Goal: Transaction & Acquisition: Obtain resource

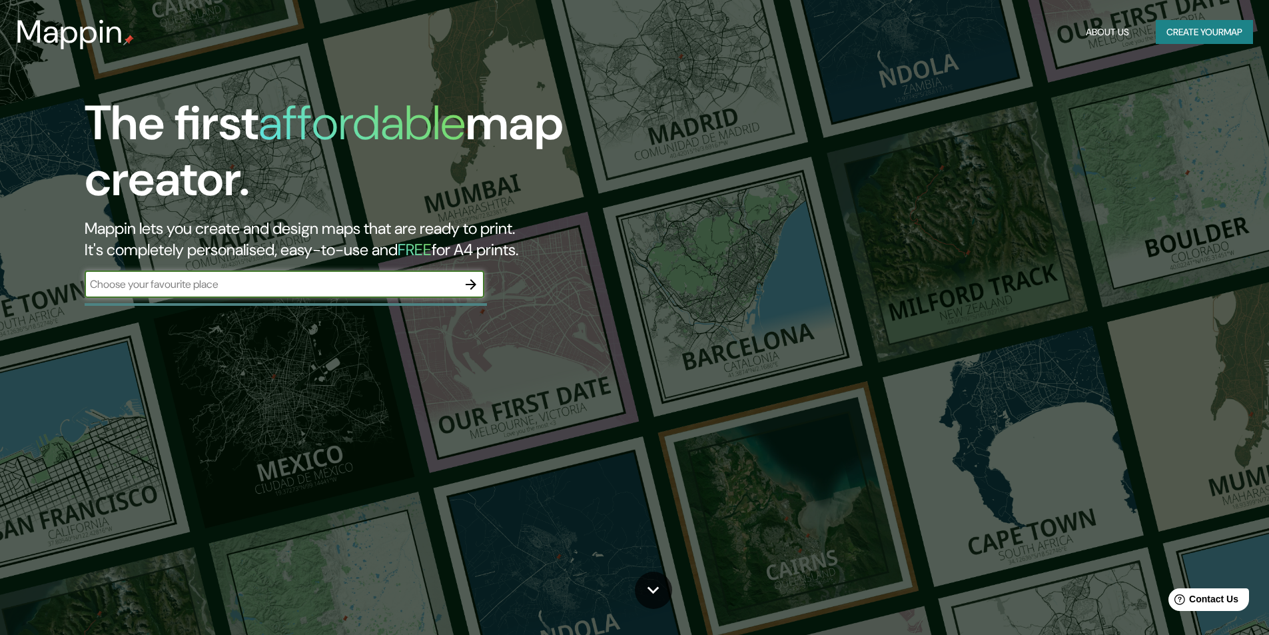
click at [325, 271] on div "​" at bounding box center [285, 284] width 400 height 27
click at [304, 282] on input "text" at bounding box center [271, 283] width 373 height 15
click at [149, 286] on input "cartaguena" at bounding box center [271, 283] width 373 height 15
click at [129, 284] on input "cartaguena" at bounding box center [271, 283] width 373 height 15
click at [134, 284] on input "cartaguena" at bounding box center [271, 283] width 373 height 15
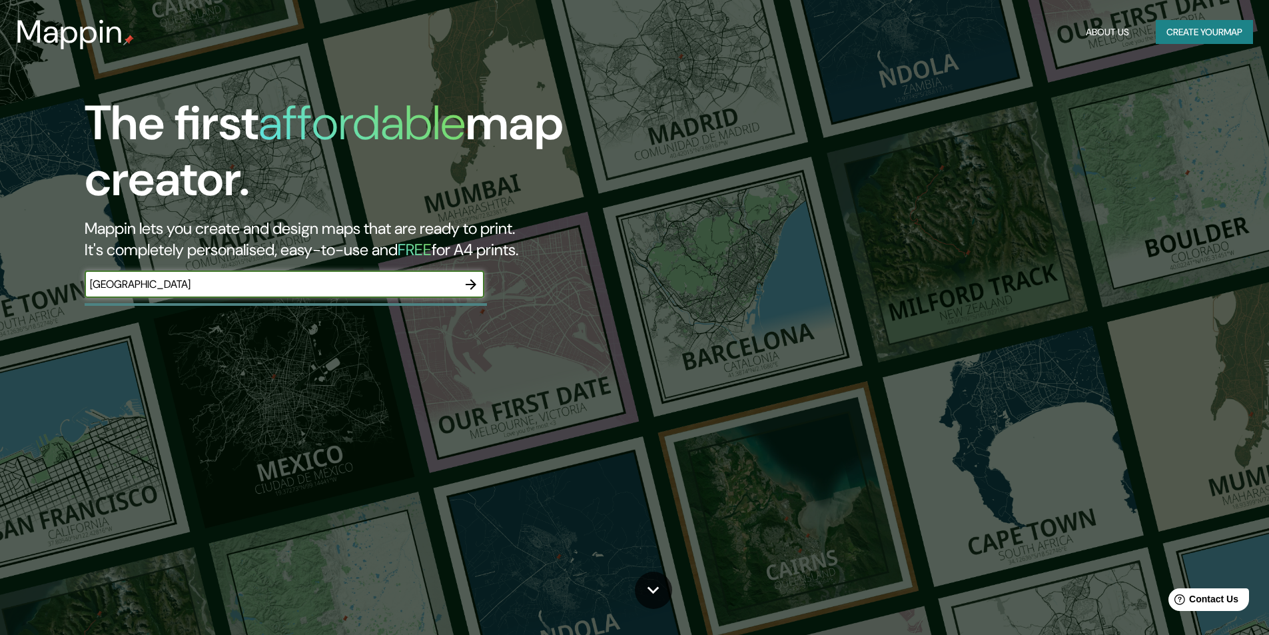
type input "cartagena"
click at [468, 284] on icon "button" at bounding box center [471, 284] width 11 height 11
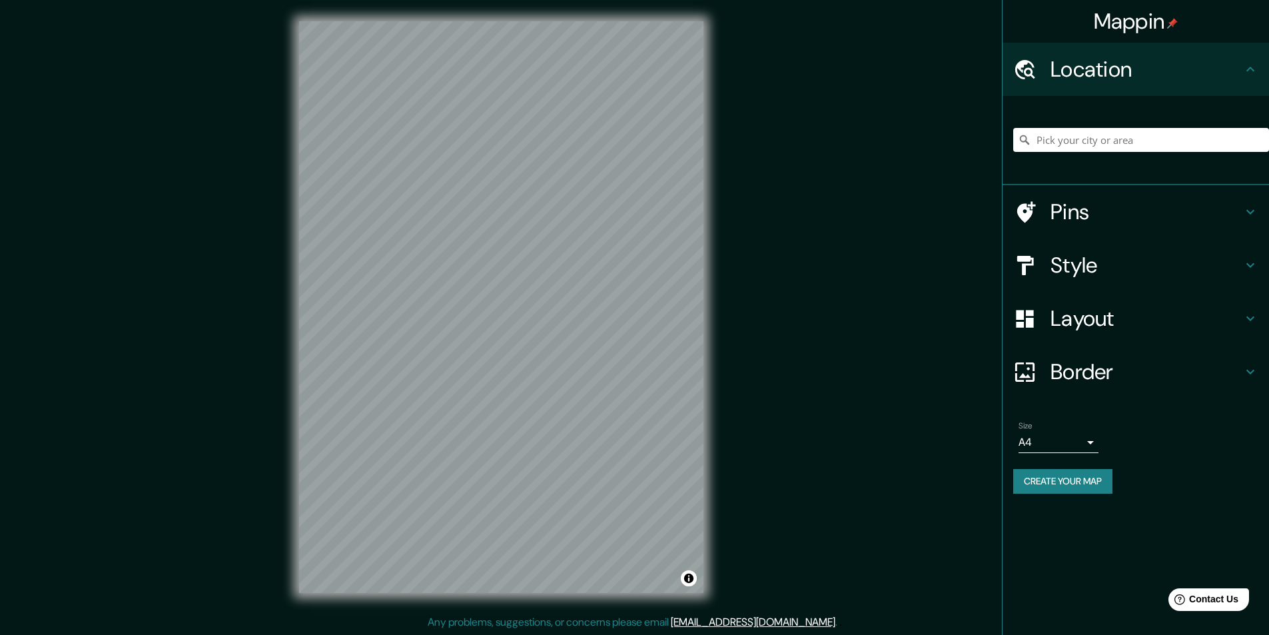
click at [1076, 442] on body "Mappin Location Pins Style Layout Border Choose a border. Hint : you can make l…" at bounding box center [634, 317] width 1269 height 635
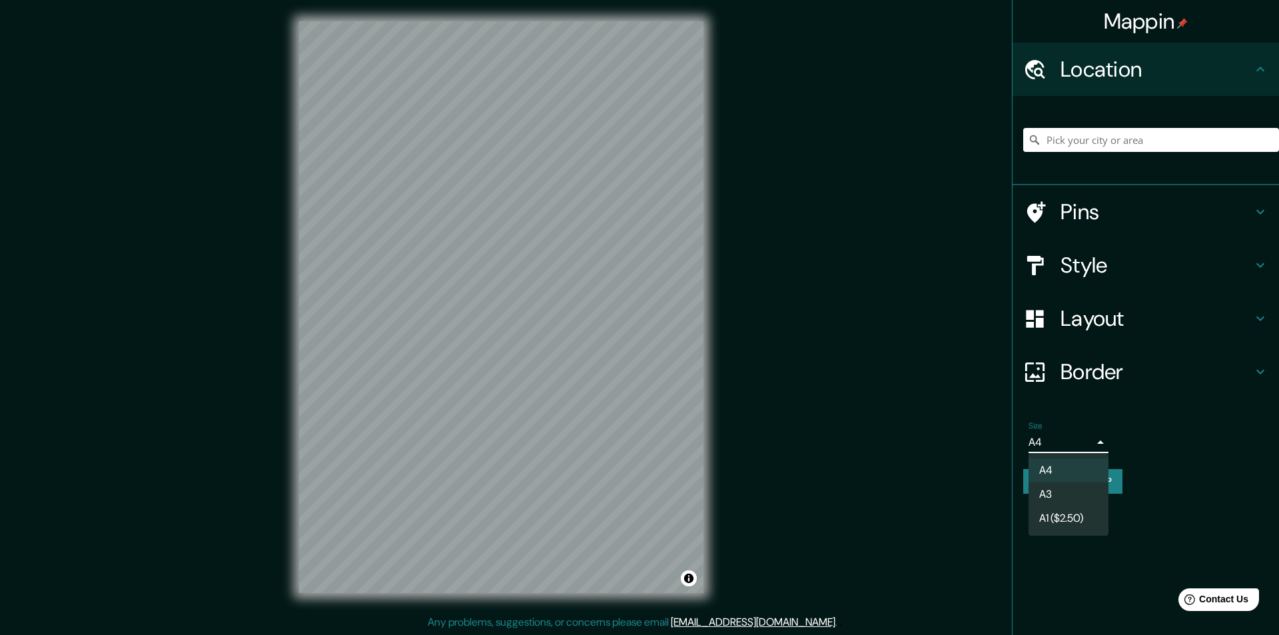
click at [1077, 443] on div at bounding box center [639, 317] width 1279 height 635
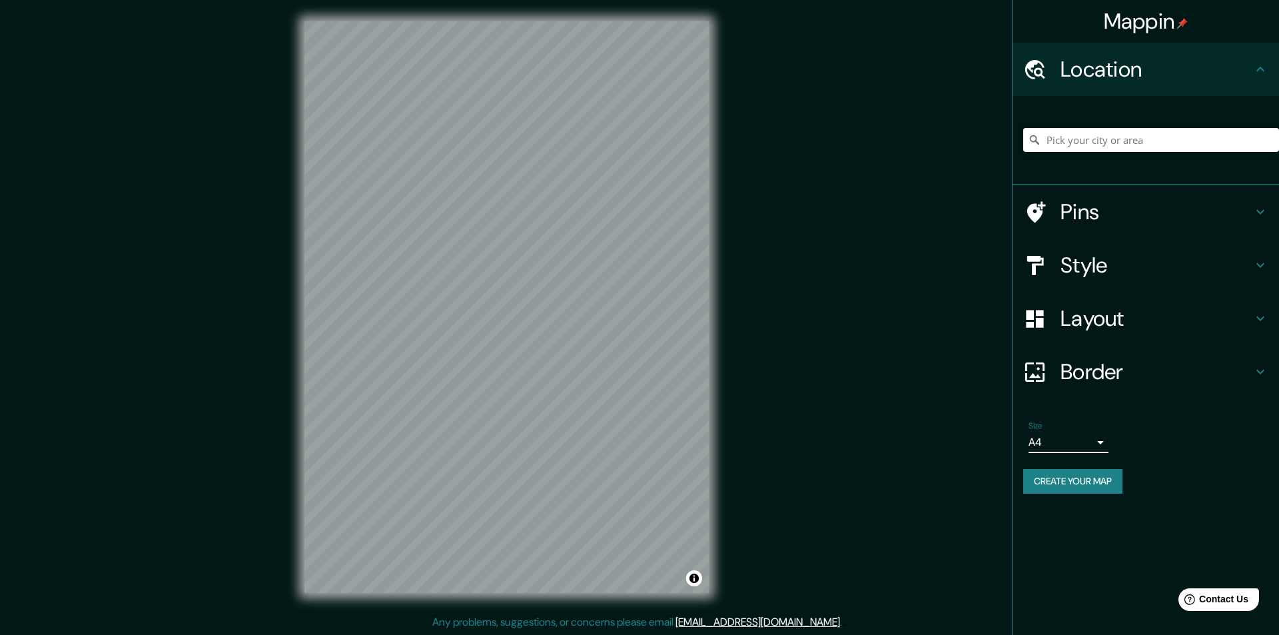
click at [1077, 443] on body "Mappin Location Pins Style Layout Border Choose a border. Hint : you can make l…" at bounding box center [639, 317] width 1279 height 635
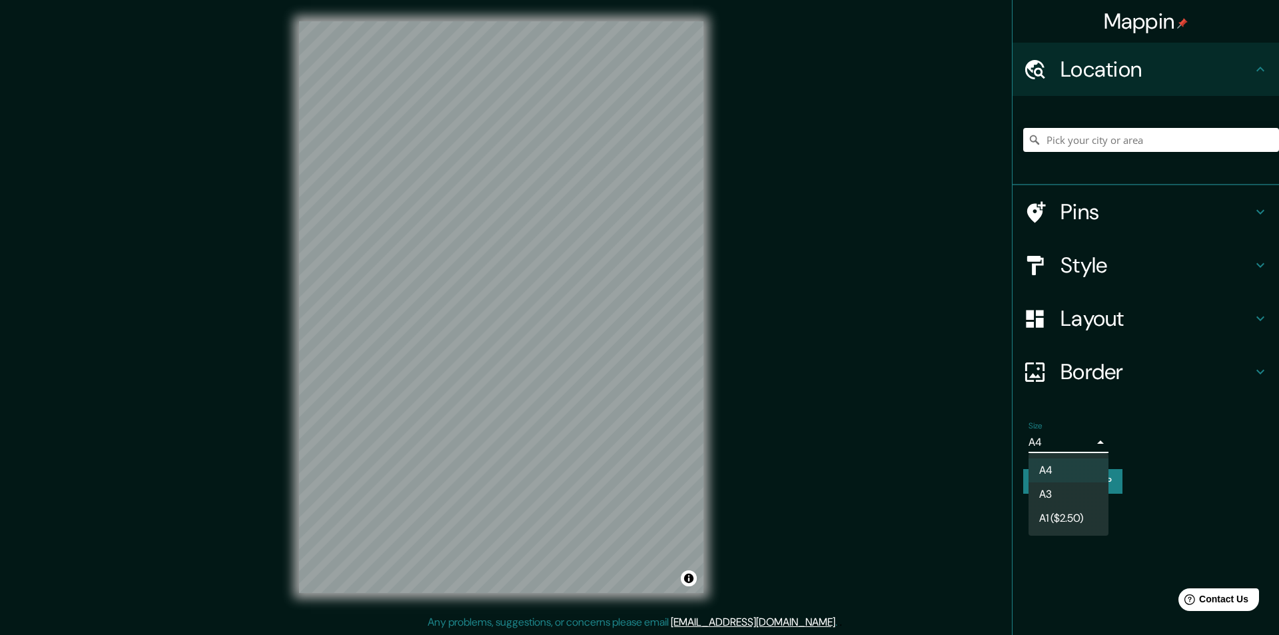
click at [1058, 494] on li "A3" at bounding box center [1068, 494] width 80 height 24
type input "a4"
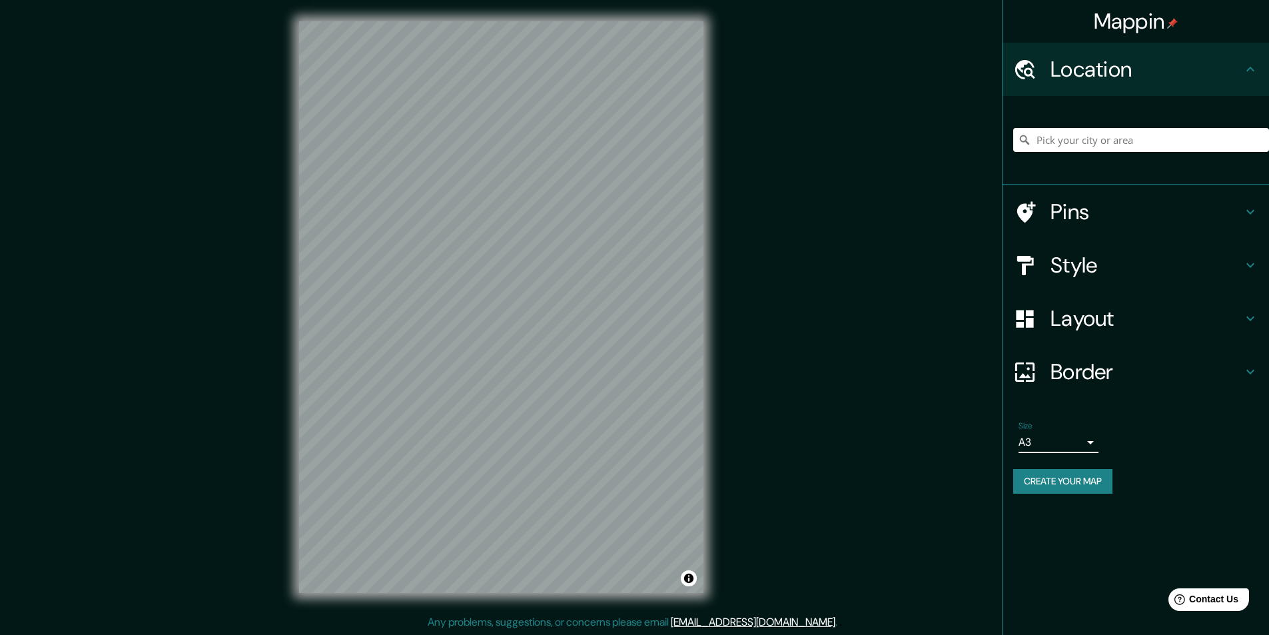
click at [1084, 267] on h4 "Style" at bounding box center [1146, 265] width 192 height 27
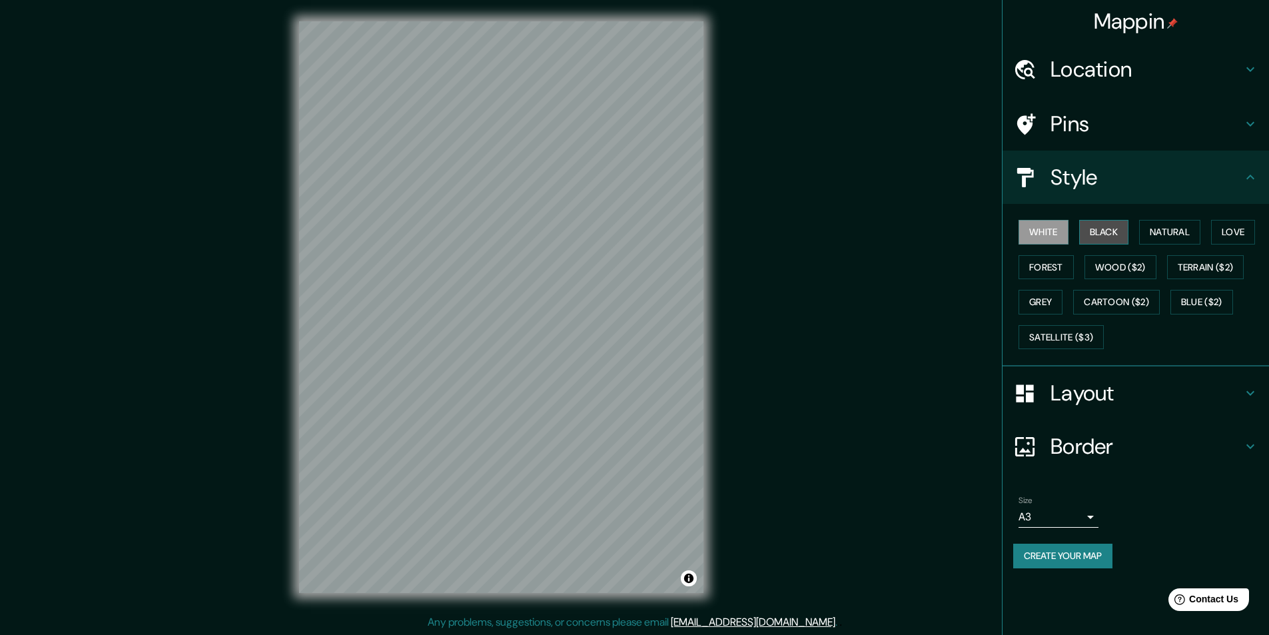
click at [1110, 232] on button "Black" at bounding box center [1104, 232] width 50 height 25
click at [1154, 234] on button "Natural" at bounding box center [1169, 232] width 61 height 25
click at [1200, 234] on button "Natural" at bounding box center [1169, 232] width 61 height 25
click at [1049, 265] on button "Forest" at bounding box center [1045, 267] width 55 height 25
click at [1032, 234] on button "White" at bounding box center [1043, 232] width 50 height 25
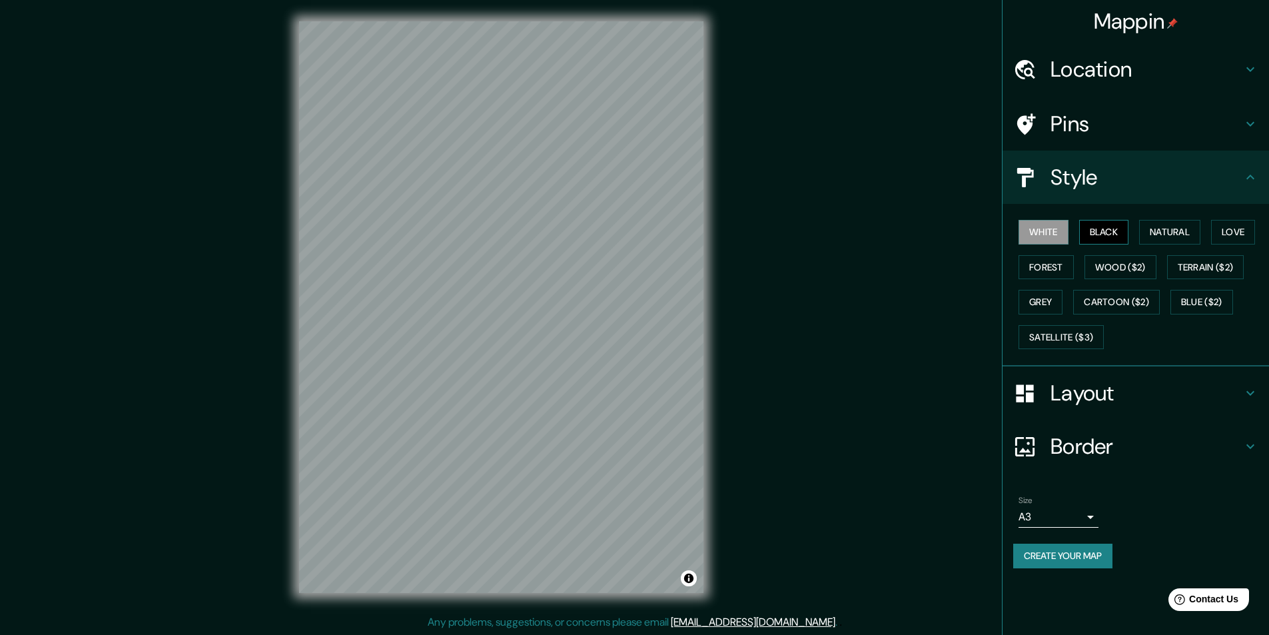
click at [1103, 230] on button "Black" at bounding box center [1104, 232] width 50 height 25
click at [1153, 235] on button "Natural" at bounding box center [1169, 232] width 61 height 25
click at [1040, 299] on button "Grey" at bounding box center [1040, 302] width 44 height 25
click at [1126, 298] on button "Cartoon ($2)" at bounding box center [1116, 302] width 87 height 25
click at [1227, 289] on div "White Black Natural Love Forest Wood ($2) Terrain ($2) Grey Cartoon ($2) Blue (…" at bounding box center [1141, 284] width 256 height 140
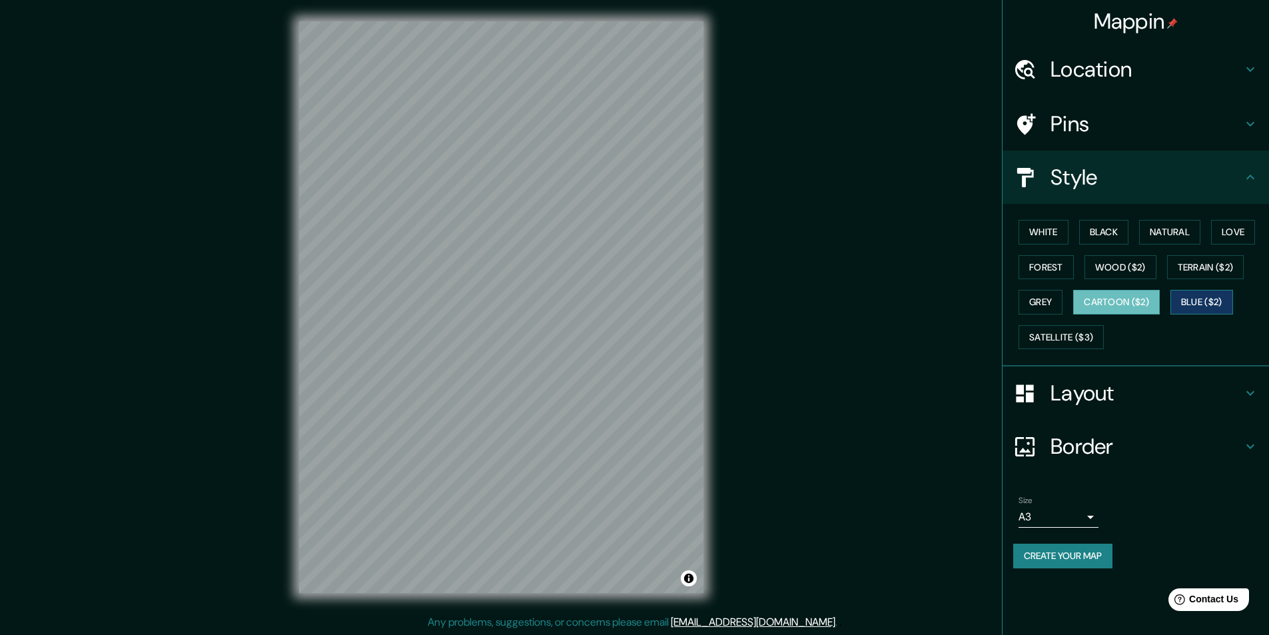
click at [1223, 295] on button "Blue ($2)" at bounding box center [1201, 302] width 63 height 25
click at [1224, 278] on button "Terrain ($2)" at bounding box center [1205, 267] width 77 height 25
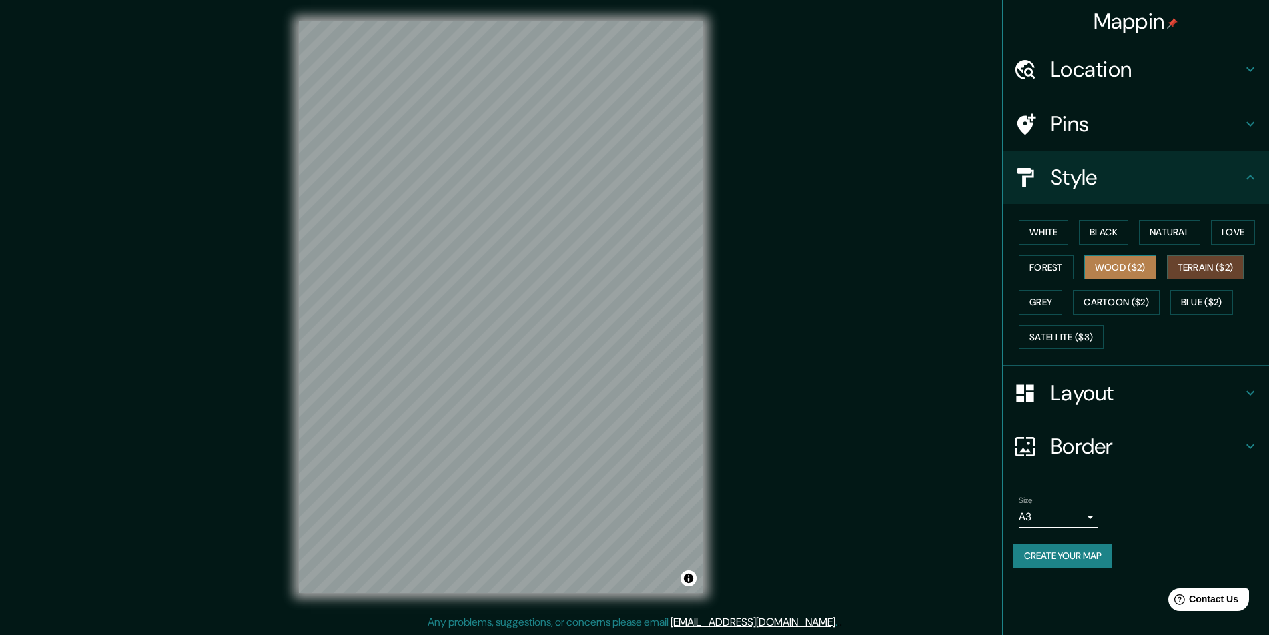
click at [1131, 270] on button "Wood ($2)" at bounding box center [1120, 267] width 72 height 25
click at [1050, 266] on button "Forest" at bounding box center [1045, 267] width 55 height 25
click at [1086, 242] on button "Black" at bounding box center [1104, 232] width 50 height 25
click at [1226, 230] on button "Love" at bounding box center [1233, 232] width 44 height 25
click at [1182, 234] on button "Natural" at bounding box center [1169, 232] width 61 height 25
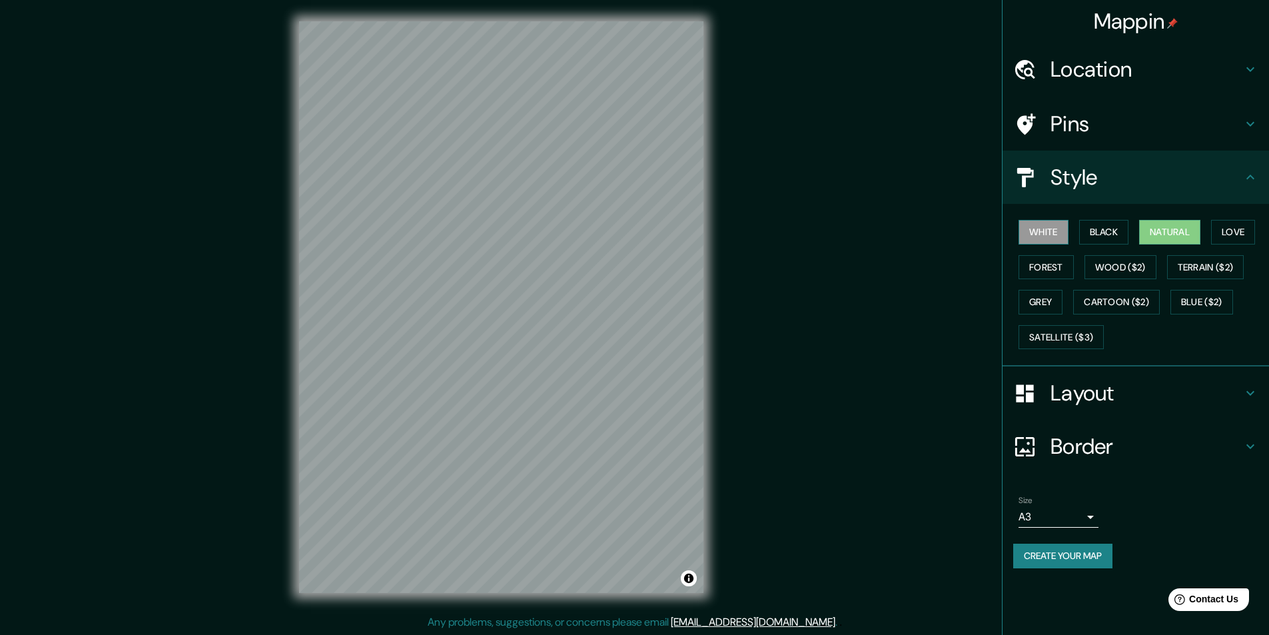
click at [1048, 234] on button "White" at bounding box center [1043, 232] width 50 height 25
click at [1092, 401] on h4 "Layout" at bounding box center [1146, 393] width 192 height 27
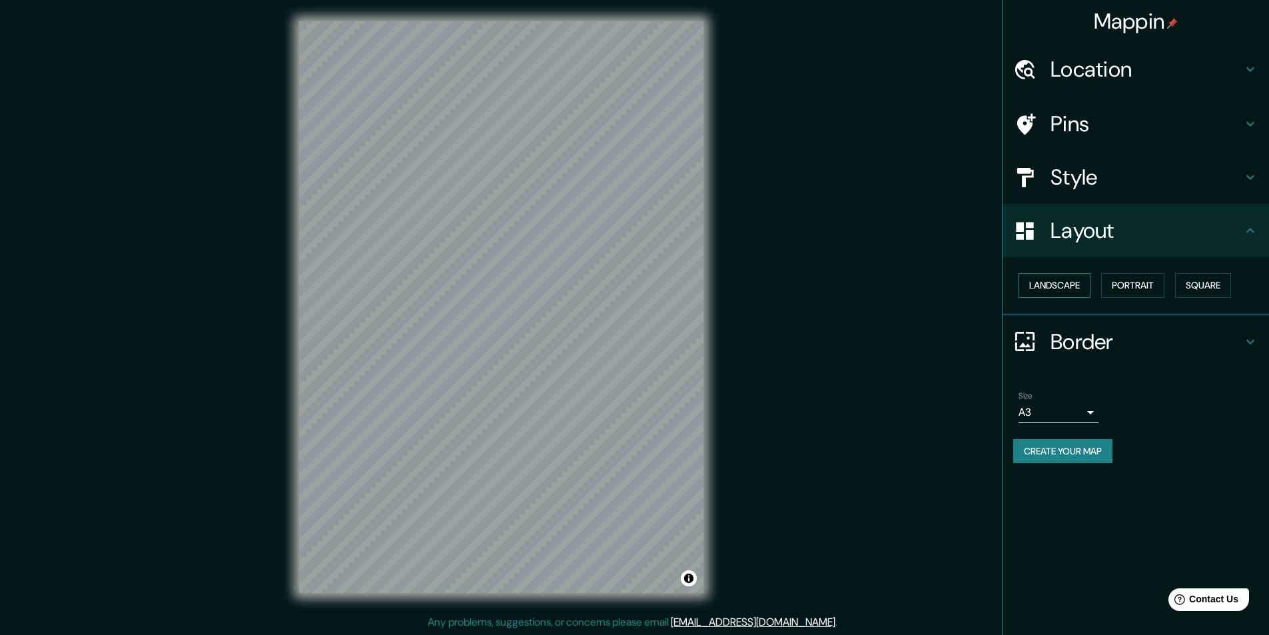
click at [1046, 288] on button "Landscape" at bounding box center [1054, 285] width 72 height 25
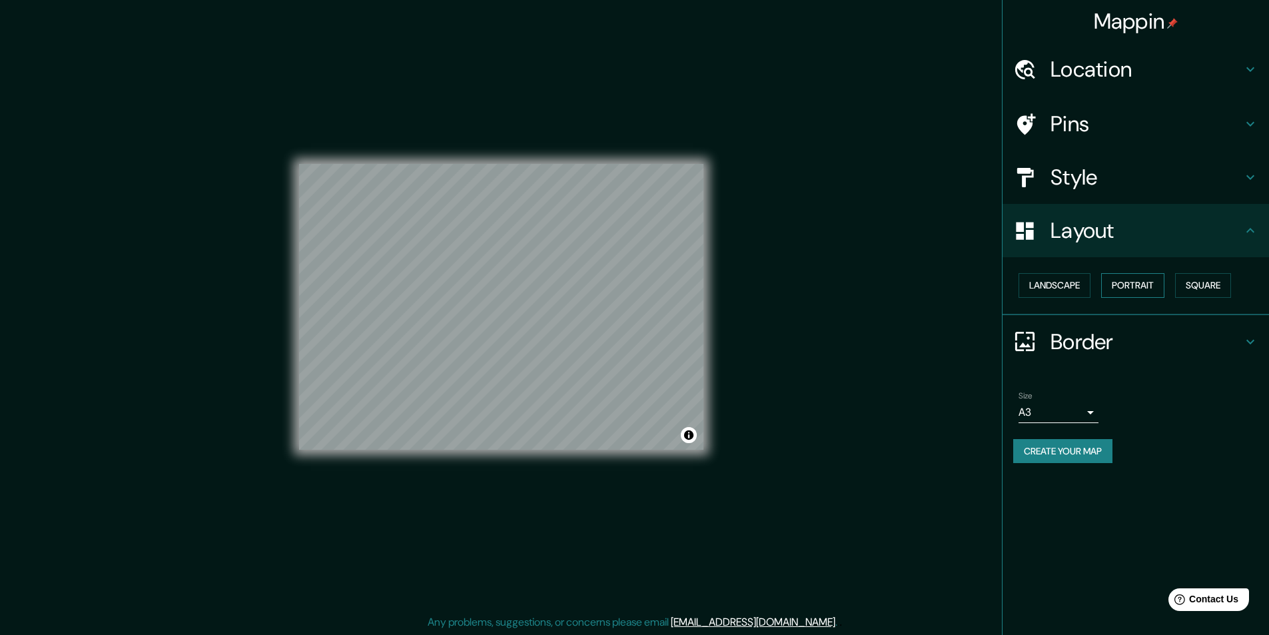
click at [1130, 288] on button "Portrait" at bounding box center [1132, 285] width 63 height 25
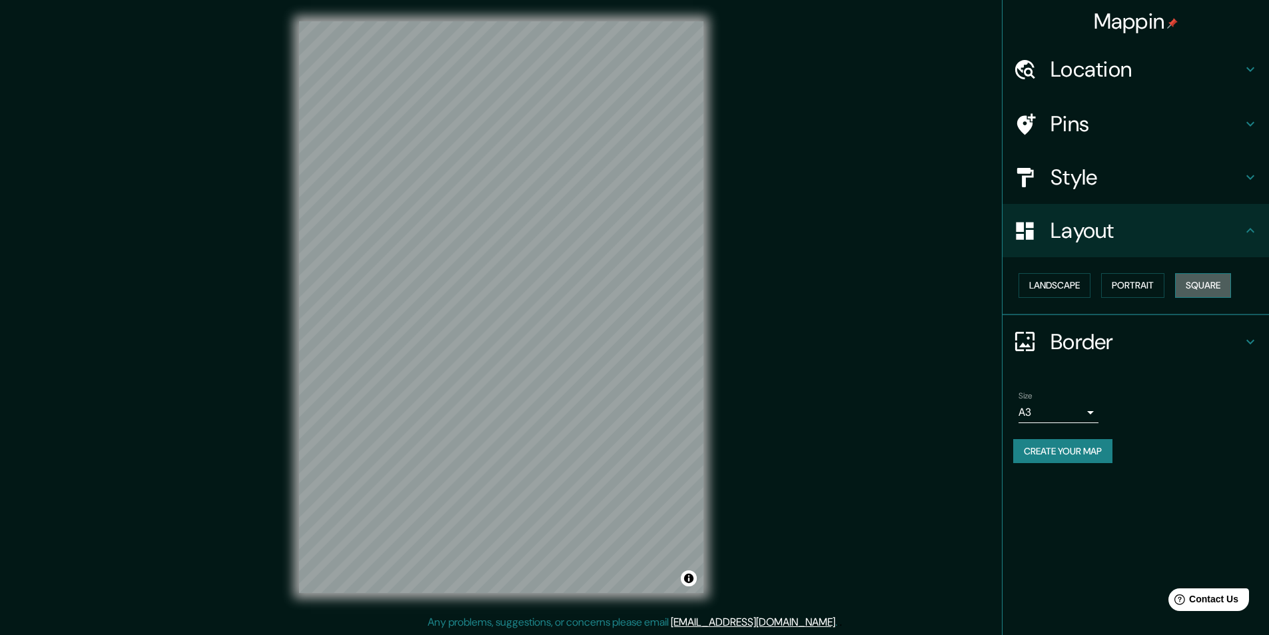
click at [1205, 286] on button "Square" at bounding box center [1203, 285] width 56 height 25
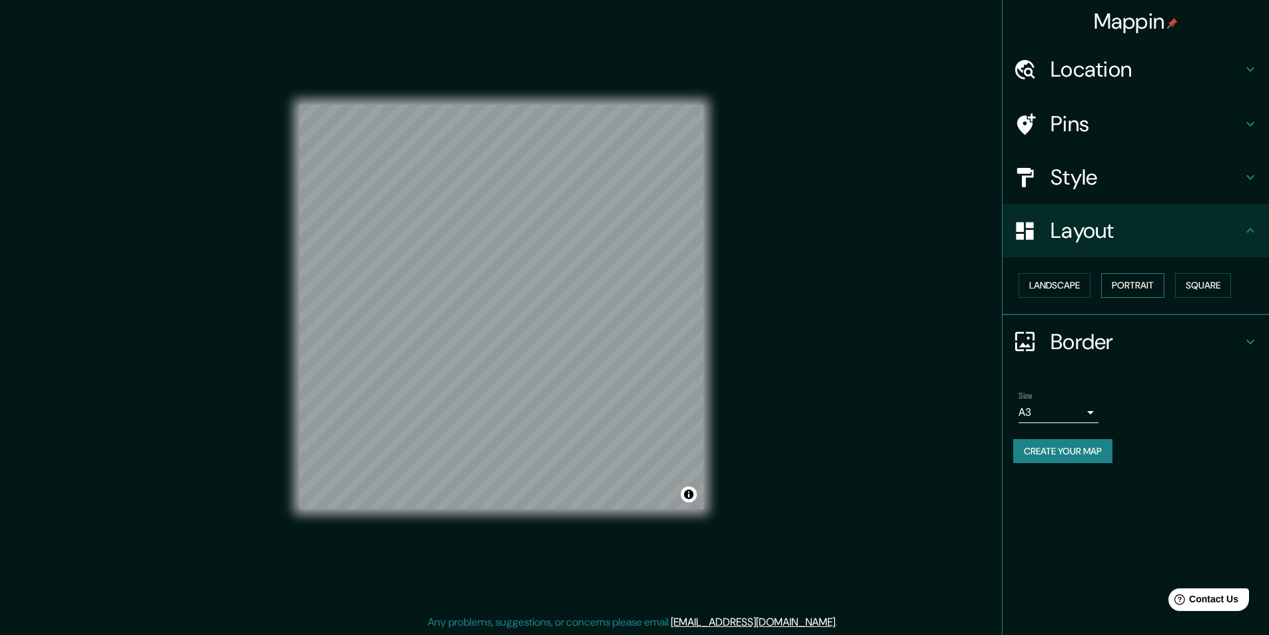
click at [1142, 285] on button "Portrait" at bounding box center [1132, 285] width 63 height 25
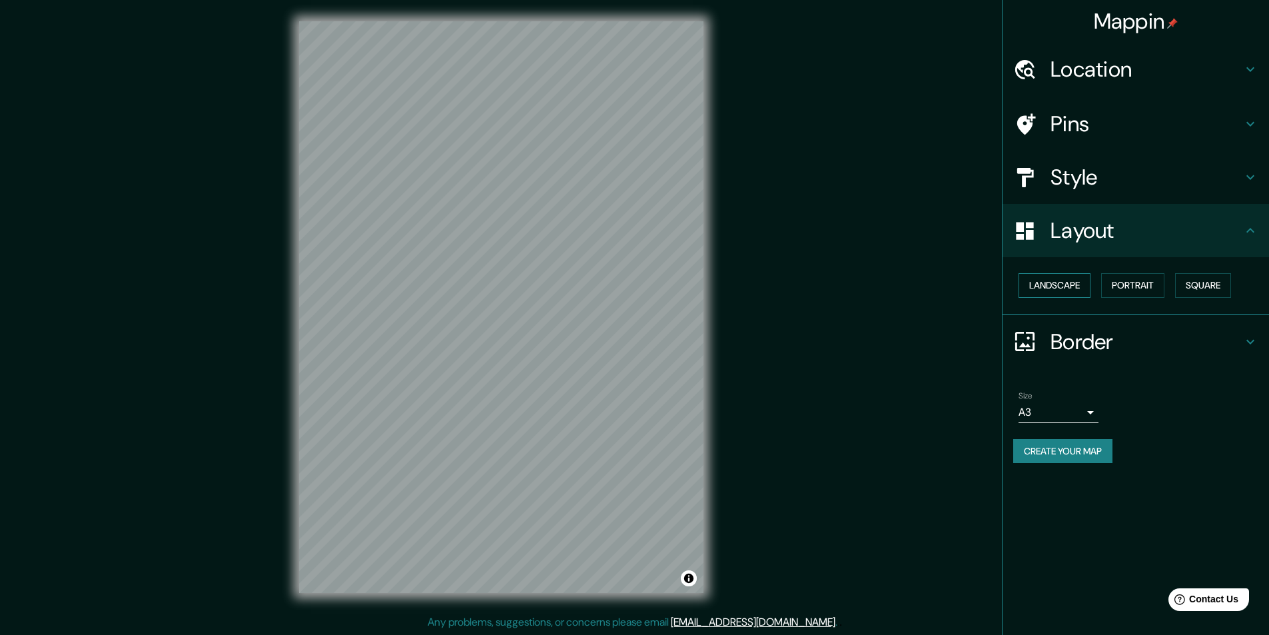
click at [1085, 288] on button "Landscape" at bounding box center [1054, 285] width 72 height 25
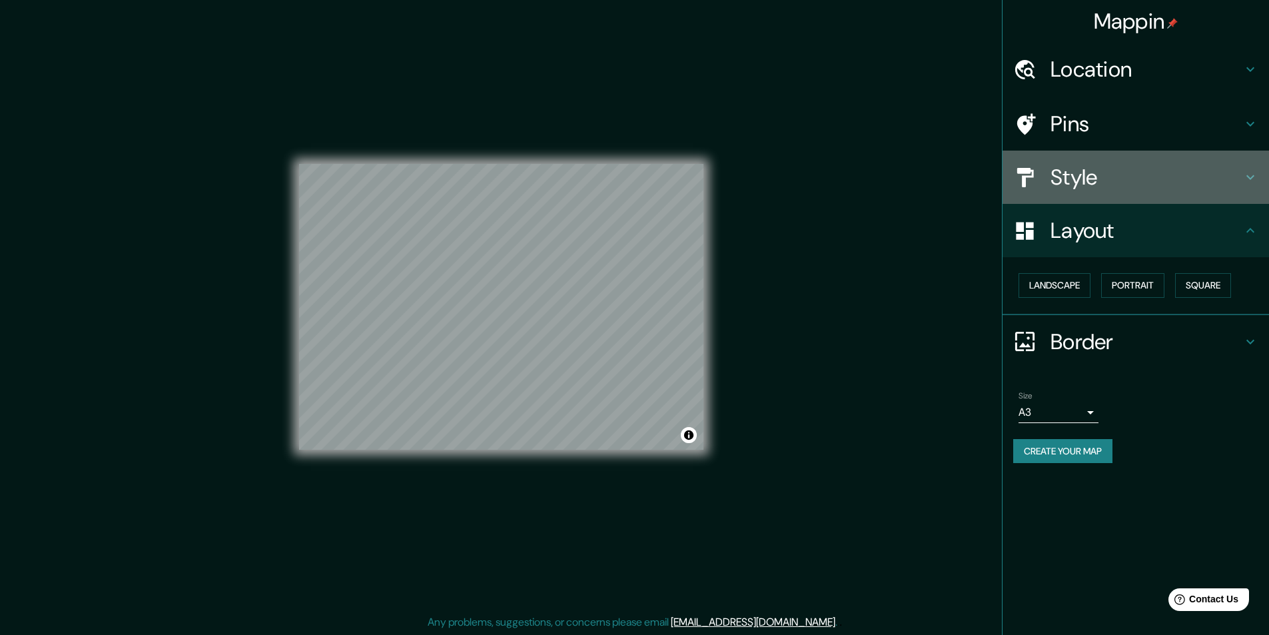
click at [1048, 169] on div at bounding box center [1031, 177] width 37 height 23
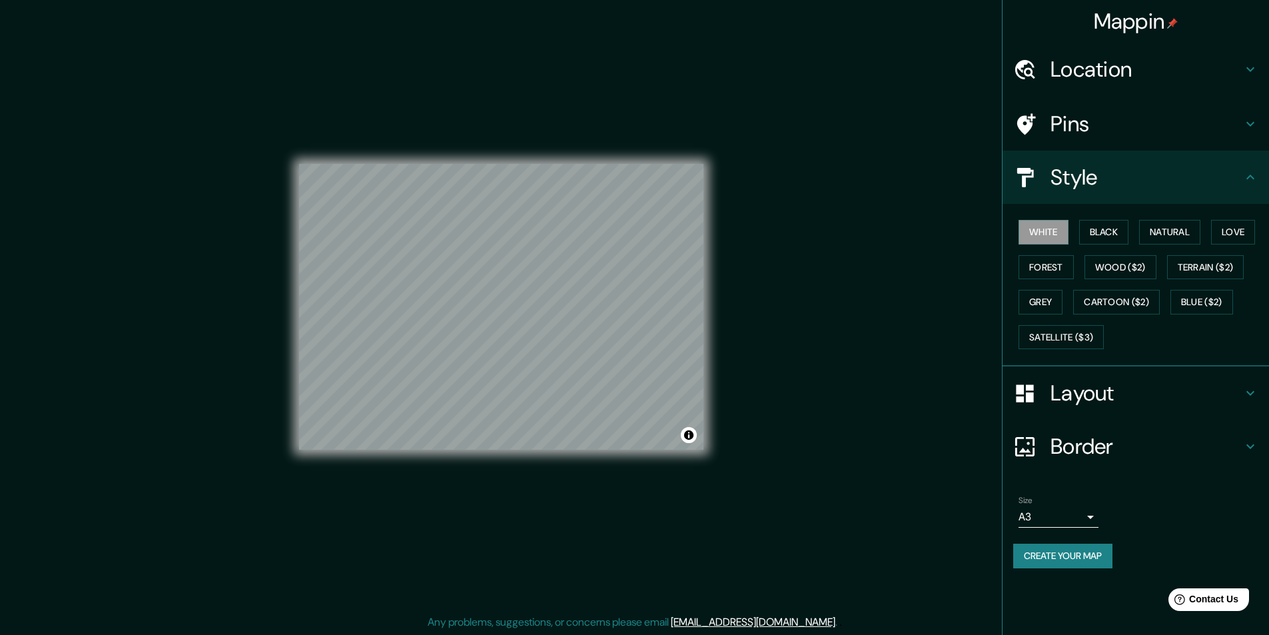
click at [1232, 181] on h4 "Style" at bounding box center [1146, 177] width 192 height 27
click at [1130, 450] on h4 "Border" at bounding box center [1146, 446] width 192 height 27
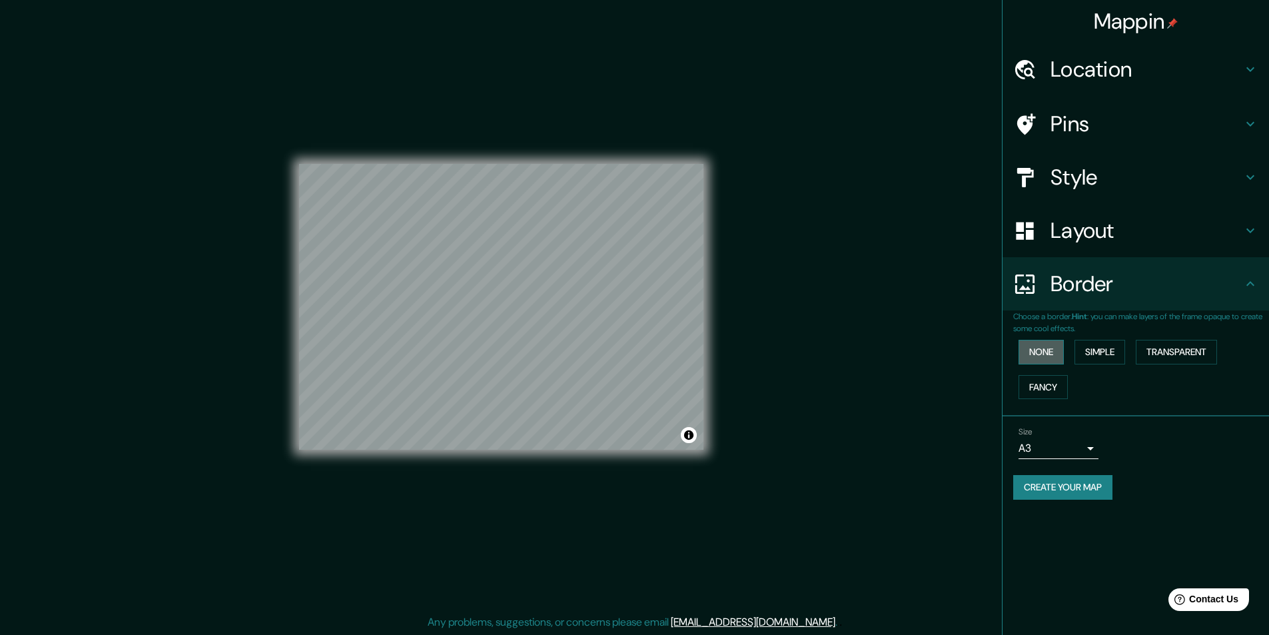
click at [1048, 354] on button "None" at bounding box center [1040, 352] width 45 height 25
click at [1045, 385] on button "Fancy" at bounding box center [1042, 387] width 49 height 25
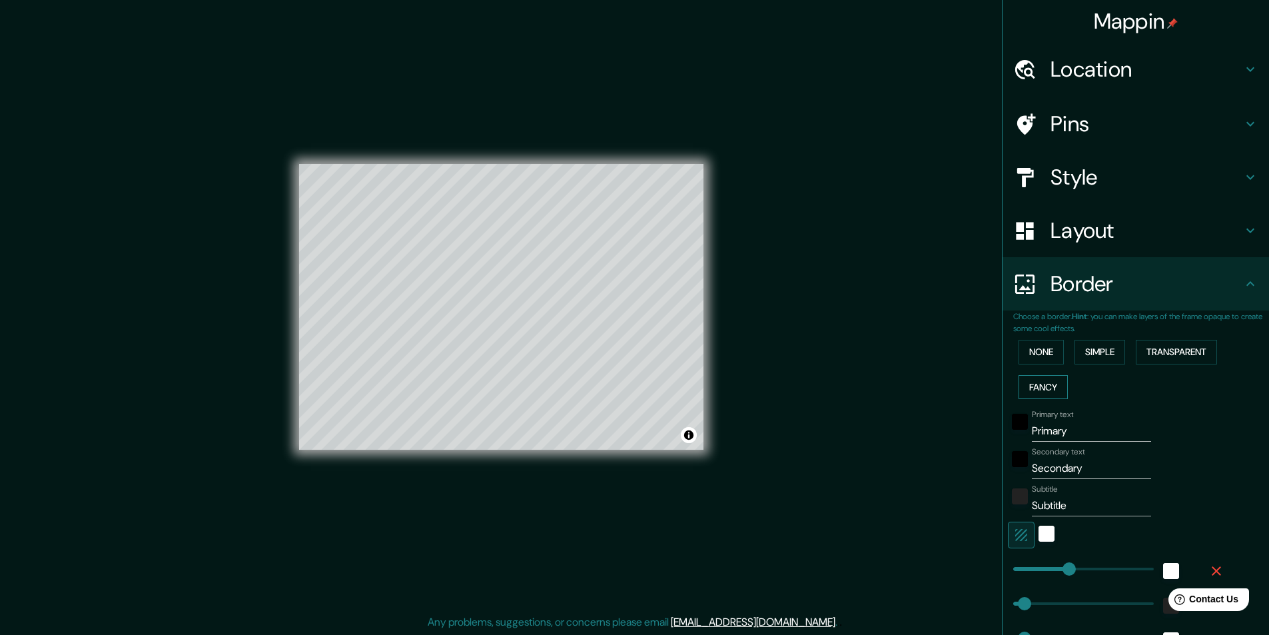
click at [1045, 386] on button "Fancy" at bounding box center [1042, 387] width 49 height 25
type input "243"
type input "49"
type input "24"
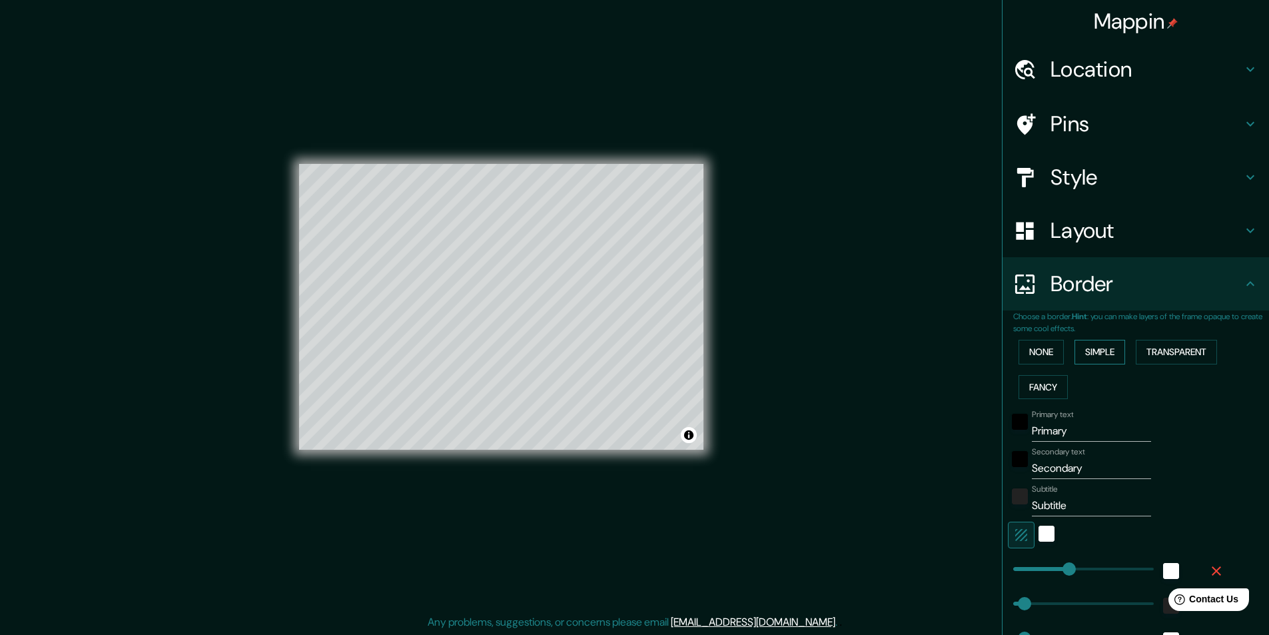
click at [1080, 353] on button "Simple" at bounding box center [1099, 352] width 51 height 25
click at [1160, 354] on button "Transparent" at bounding box center [1176, 352] width 81 height 25
click at [1048, 355] on button "None" at bounding box center [1040, 352] width 45 height 25
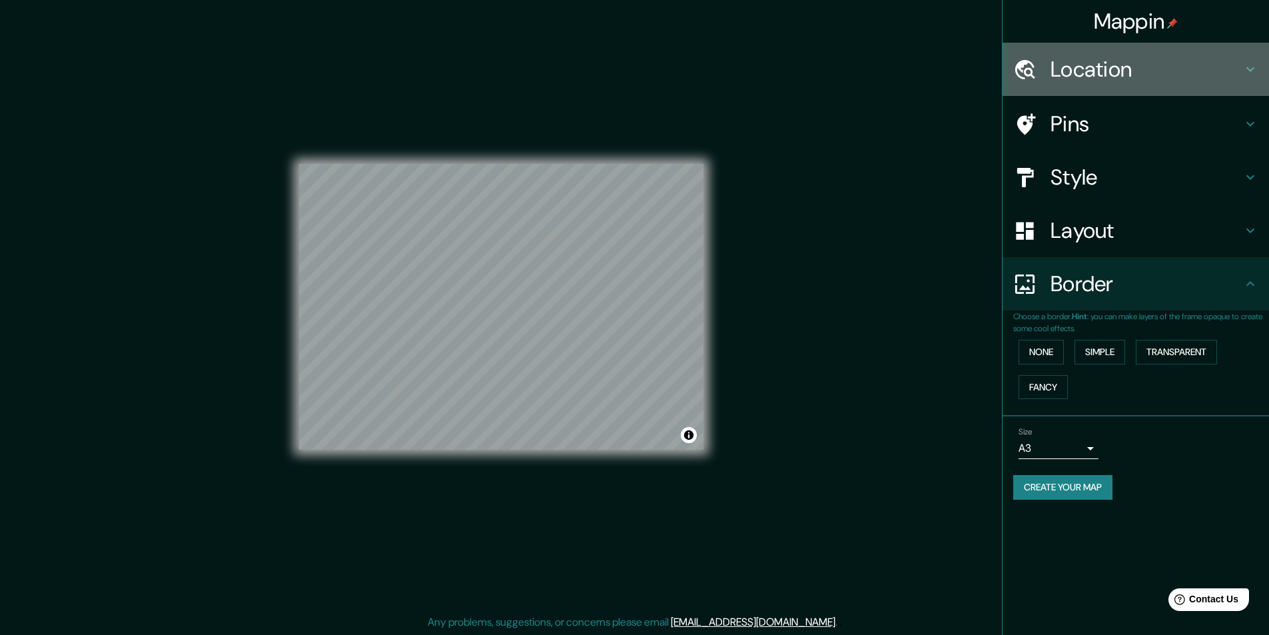
click at [1080, 72] on h4 "Location" at bounding box center [1146, 69] width 192 height 27
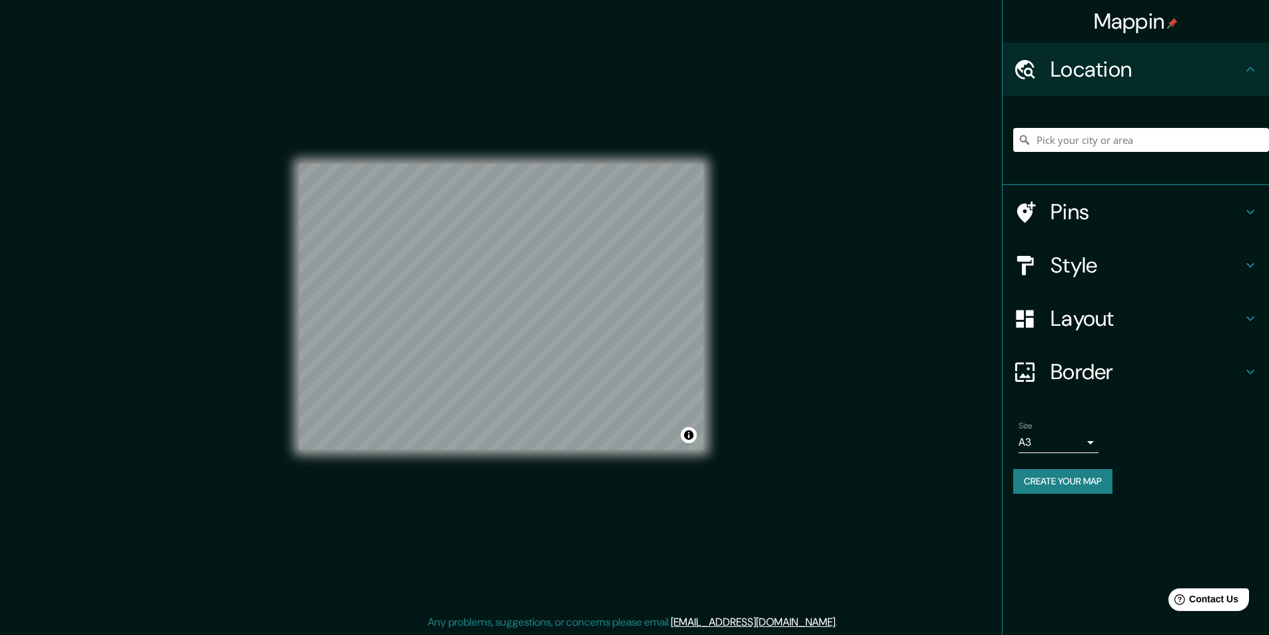
click at [1076, 202] on h4 "Pins" at bounding box center [1146, 211] width 192 height 27
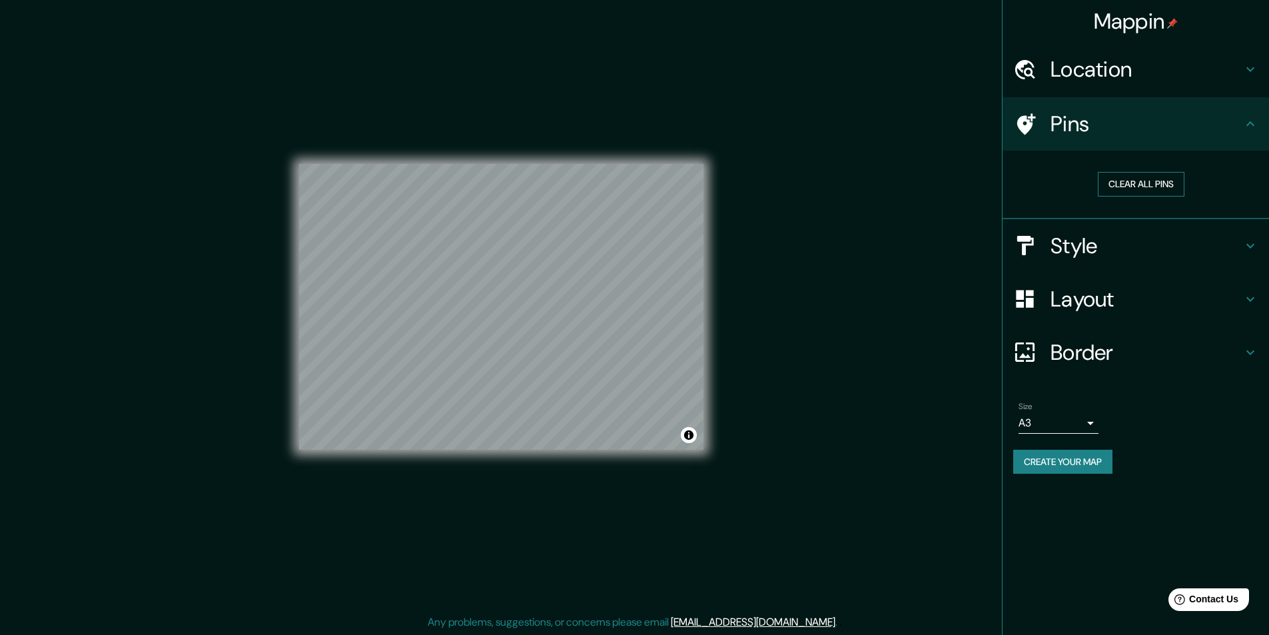
click at [1153, 182] on button "Clear all pins" at bounding box center [1141, 184] width 87 height 25
click at [1119, 185] on button "Clear all pins" at bounding box center [1141, 184] width 87 height 25
drag, startPoint x: 553, startPoint y: 383, endPoint x: 554, endPoint y: 375, distance: 8.1
click at [554, 375] on div at bounding box center [550, 371] width 11 height 11
click at [1142, 180] on button "Clear all pins" at bounding box center [1141, 184] width 87 height 25
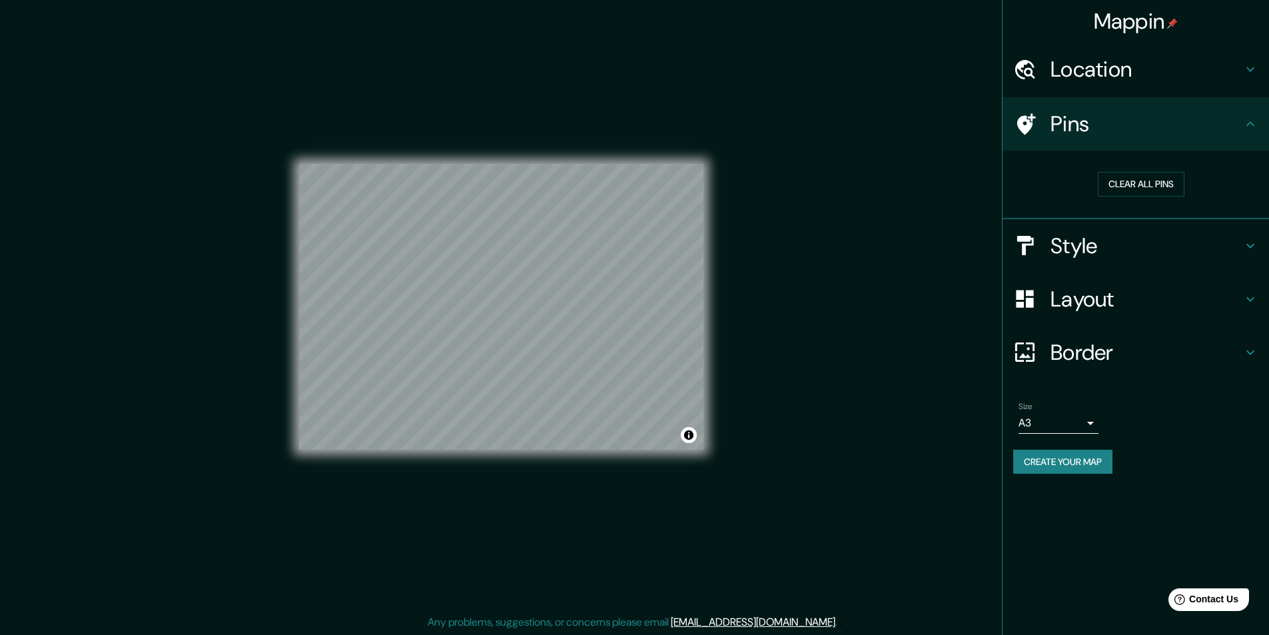
click at [1077, 458] on button "Create your map" at bounding box center [1062, 462] width 99 height 25
click at [1076, 462] on button "Create your map" at bounding box center [1062, 462] width 99 height 25
click at [1077, 460] on button "Create your map" at bounding box center [1062, 462] width 99 height 25
click at [1073, 465] on div "Create your map" at bounding box center [1135, 462] width 245 height 25
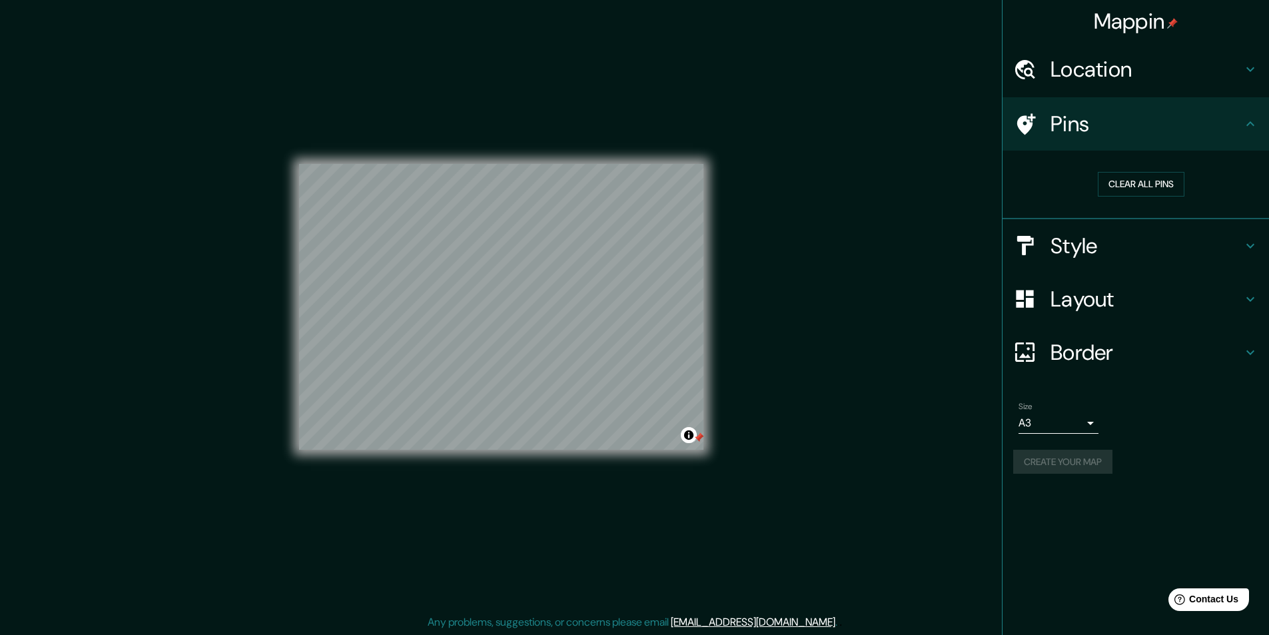
click at [700, 440] on div at bounding box center [698, 437] width 11 height 11
click at [1163, 180] on button "Clear all pins" at bounding box center [1141, 184] width 87 height 25
click at [1097, 120] on h4 "Pins" at bounding box center [1146, 124] width 192 height 27
click at [1058, 463] on button "Create your map" at bounding box center [1062, 462] width 99 height 25
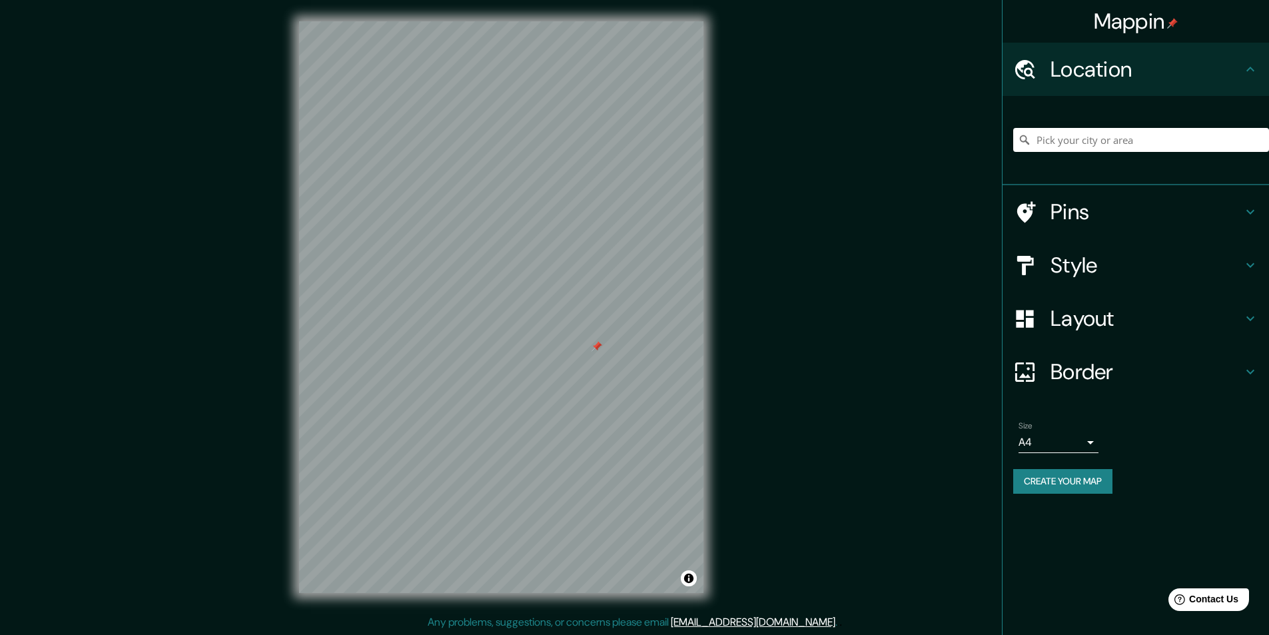
click at [599, 348] on div at bounding box center [596, 346] width 11 height 11
click at [690, 272] on div at bounding box center [693, 276] width 11 height 11
drag, startPoint x: 694, startPoint y: 278, endPoint x: 685, endPoint y: 287, distance: 13.2
click at [685, 285] on div at bounding box center [686, 279] width 11 height 11
drag, startPoint x: 685, startPoint y: 282, endPoint x: 679, endPoint y: 289, distance: 9.9
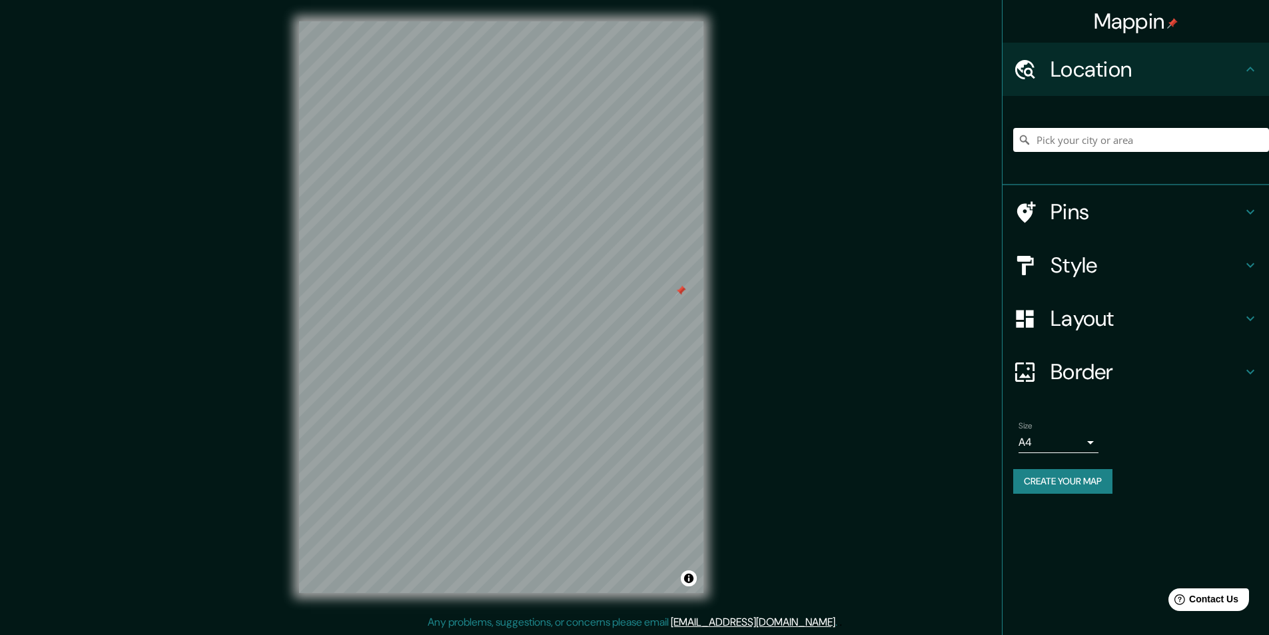
click at [681, 288] on div at bounding box center [680, 290] width 11 height 11
click at [676, 288] on div at bounding box center [679, 292] width 11 height 11
click at [1064, 484] on button "Create your map" at bounding box center [1062, 481] width 99 height 25
click at [1090, 313] on h4 "Layout" at bounding box center [1146, 318] width 192 height 27
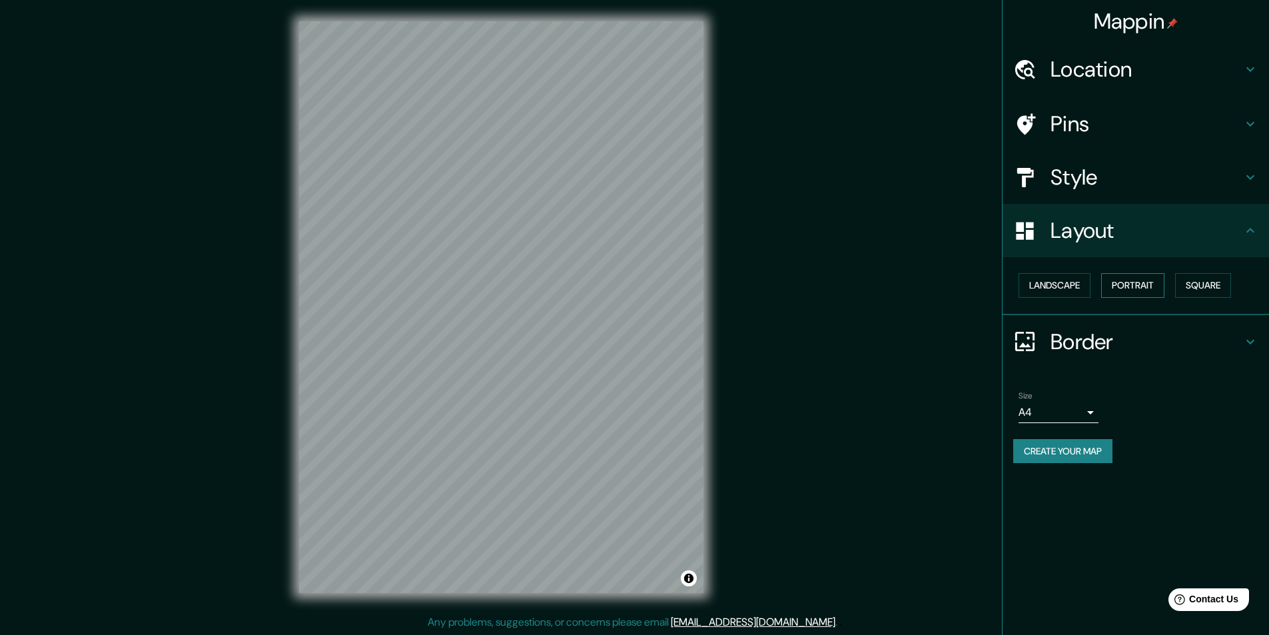
click at [1146, 284] on button "Portrait" at bounding box center [1132, 285] width 63 height 25
click at [1058, 284] on button "Landscape" at bounding box center [1054, 285] width 72 height 25
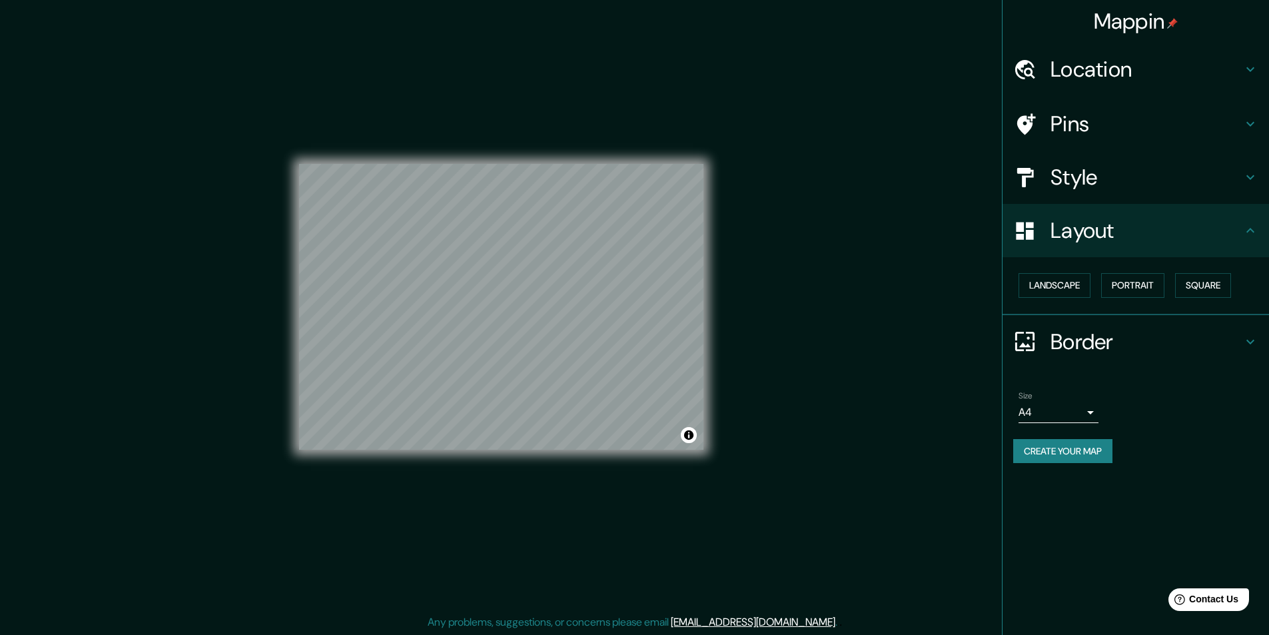
click at [1075, 452] on button "Create your map" at bounding box center [1062, 451] width 99 height 25
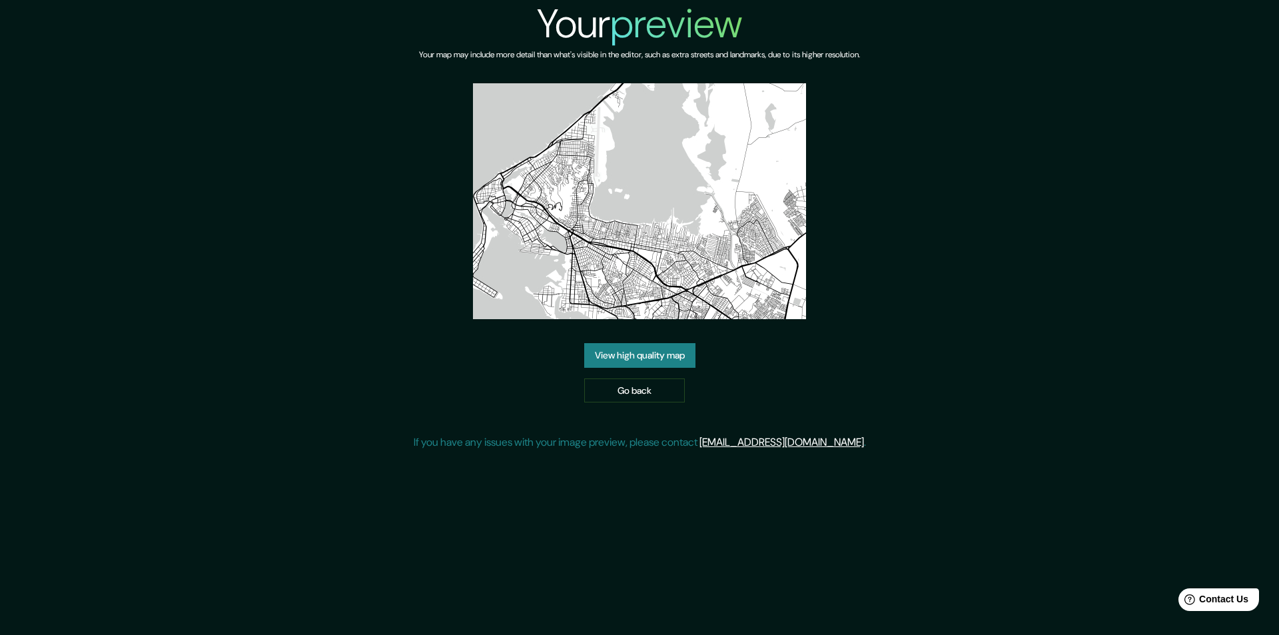
click at [673, 356] on link "View high quality map" at bounding box center [639, 355] width 111 height 25
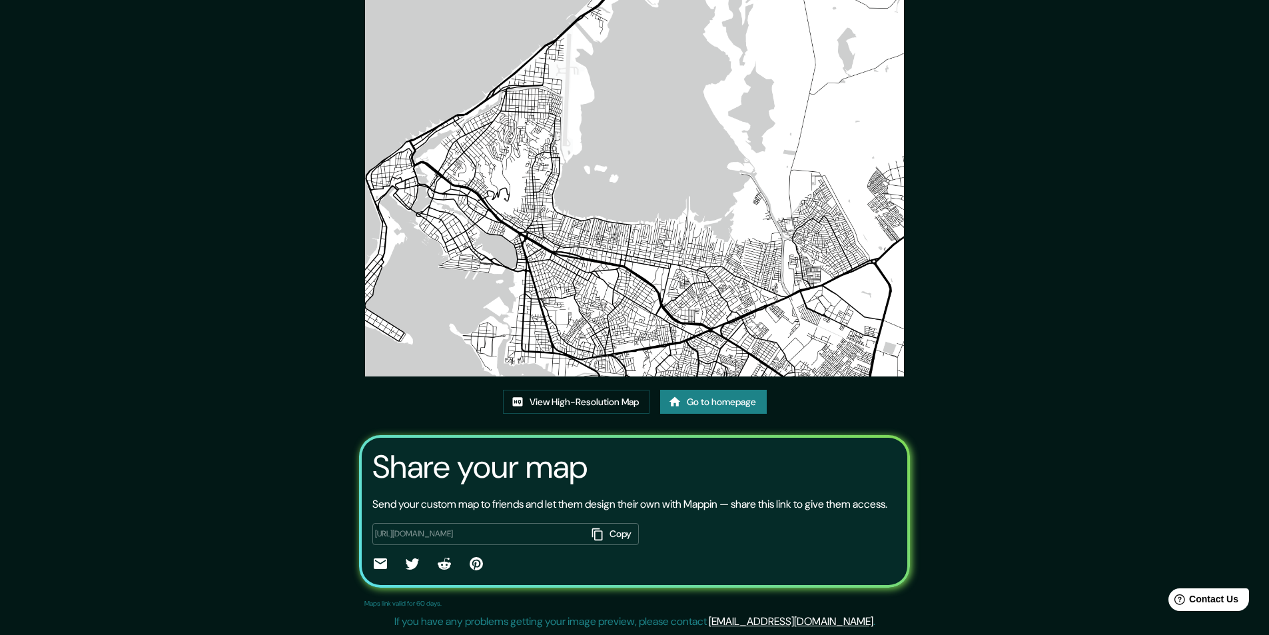
scroll to position [79, 0]
click at [521, 262] on img at bounding box center [634, 185] width 539 height 381
